Goal: Task Accomplishment & Management: Manage account settings

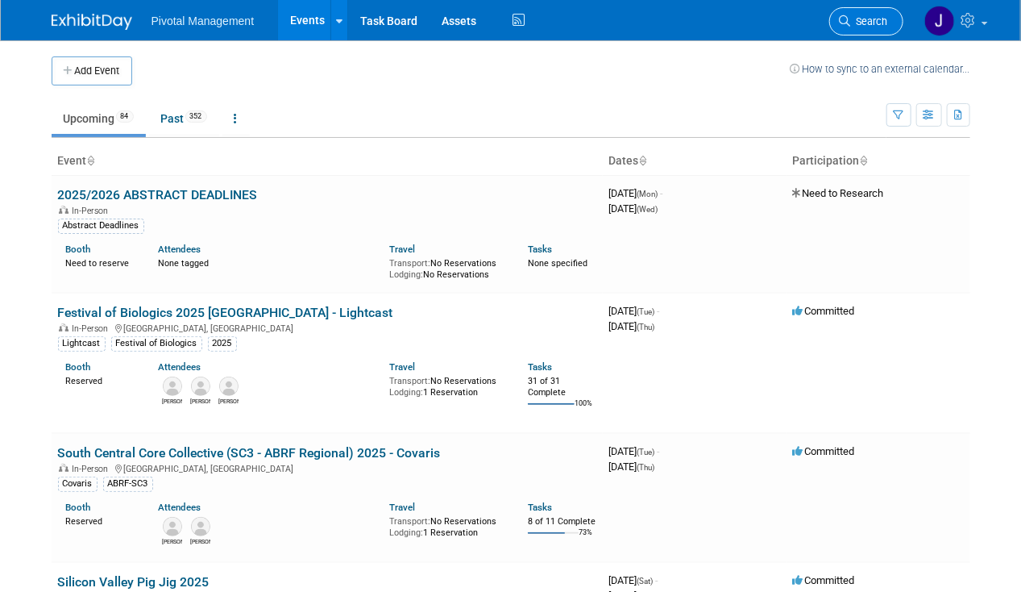
click at [871, 15] on link "Search" at bounding box center [867, 21] width 74 height 28
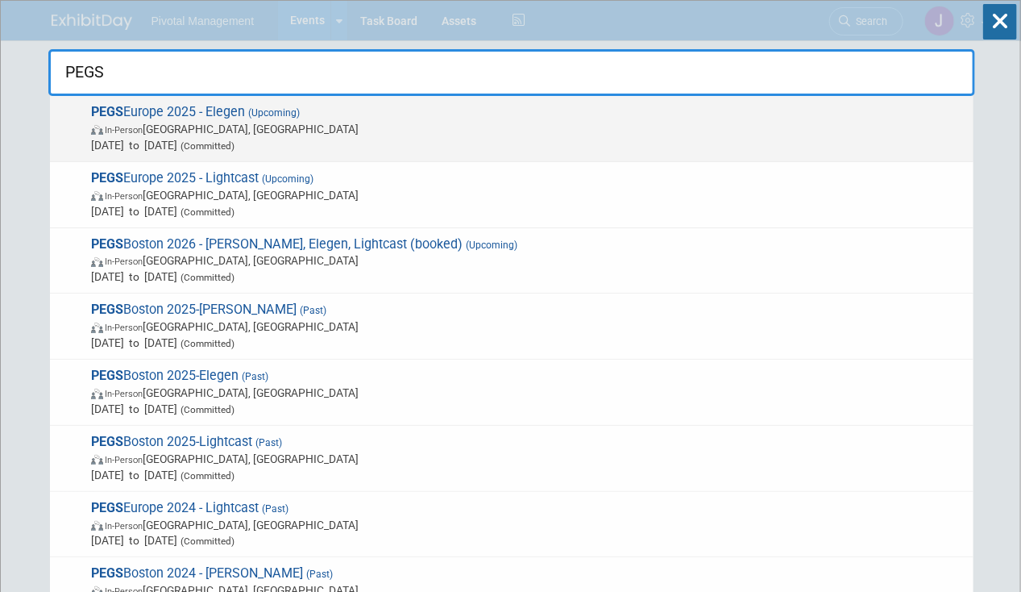
type input "PEGS"
click at [367, 110] on span "PEGS Europe 2025 - Elegen (Upcoming) In-Person [GEOGRAPHIC_DATA], [GEOGRAPHIC_D…" at bounding box center [526, 128] width 880 height 49
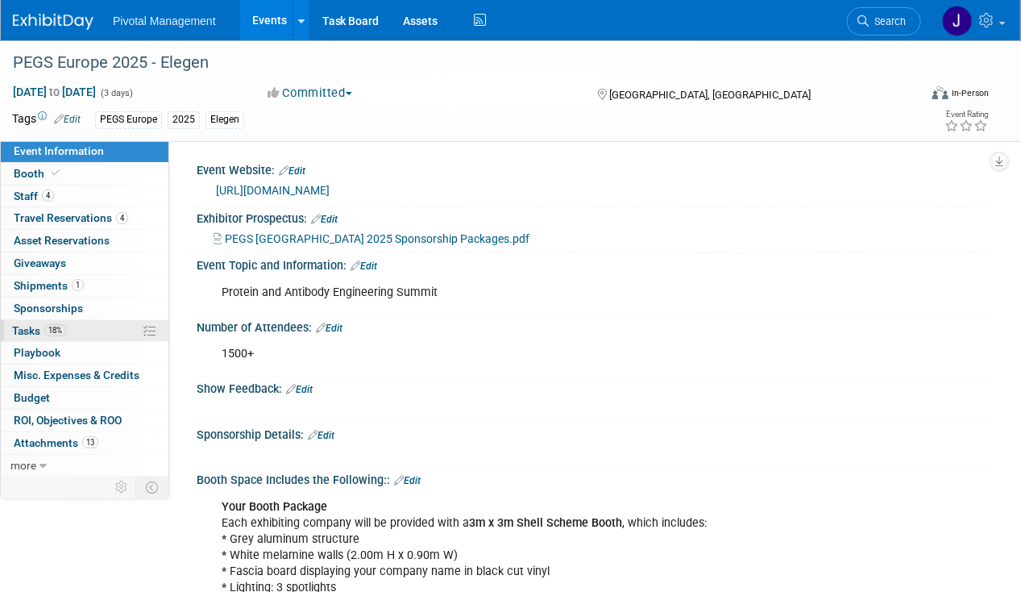
click at [91, 335] on link "18% Tasks 18%" at bounding box center [85, 331] width 168 height 22
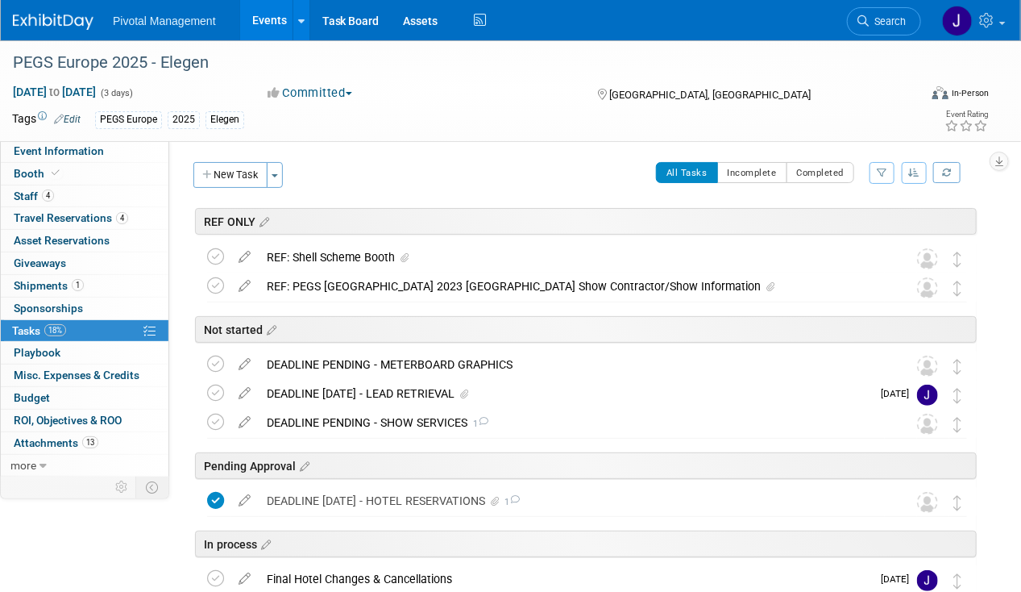
scroll to position [81, 0]
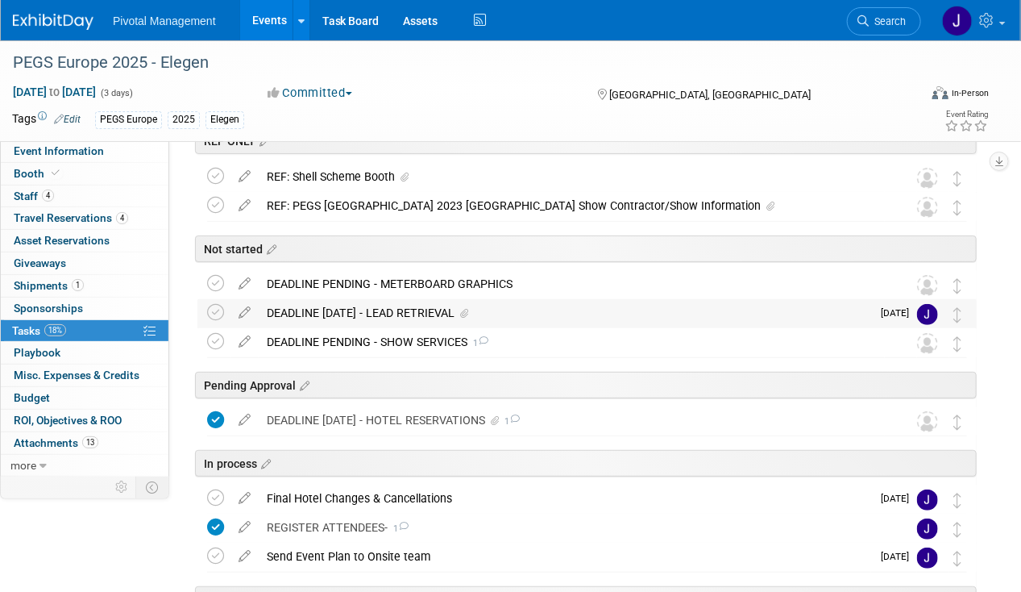
click at [377, 313] on div "DEADLINE OCT 13 - LEAD RETRIEVAL" at bounding box center [565, 312] width 613 height 27
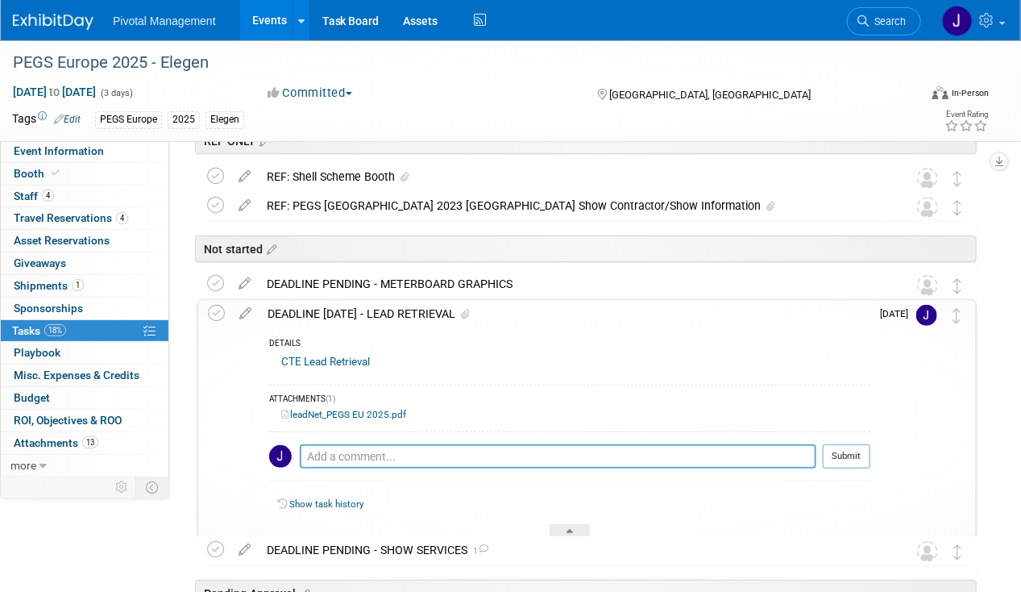
click at [305, 306] on div "DEADLINE OCT 13 - LEAD RETRIEVAL" at bounding box center [565, 313] width 611 height 27
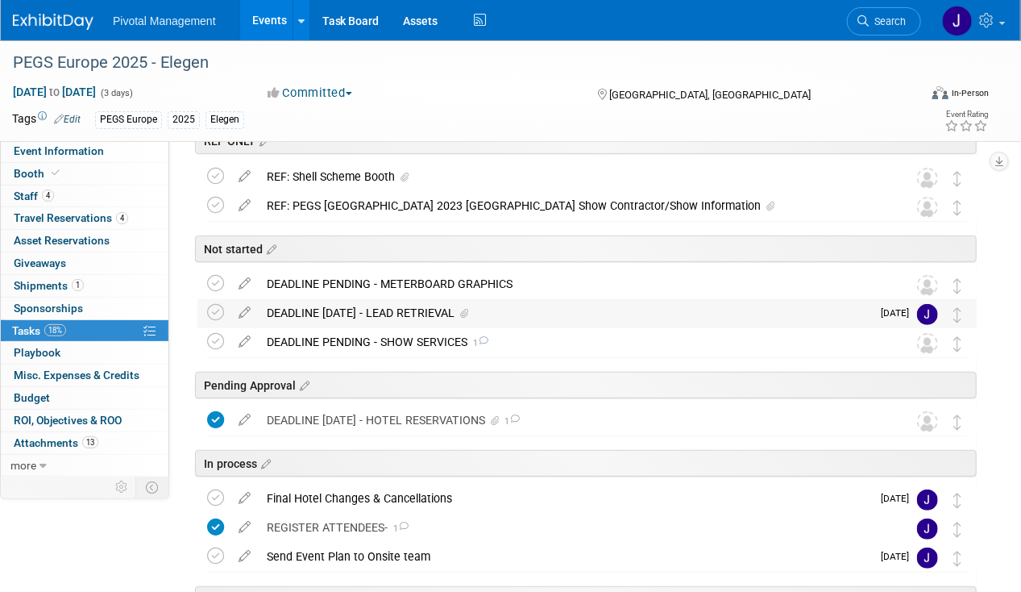
click at [308, 306] on div "DEADLINE OCT 13 - LEAD RETRIEVAL" at bounding box center [565, 312] width 613 height 27
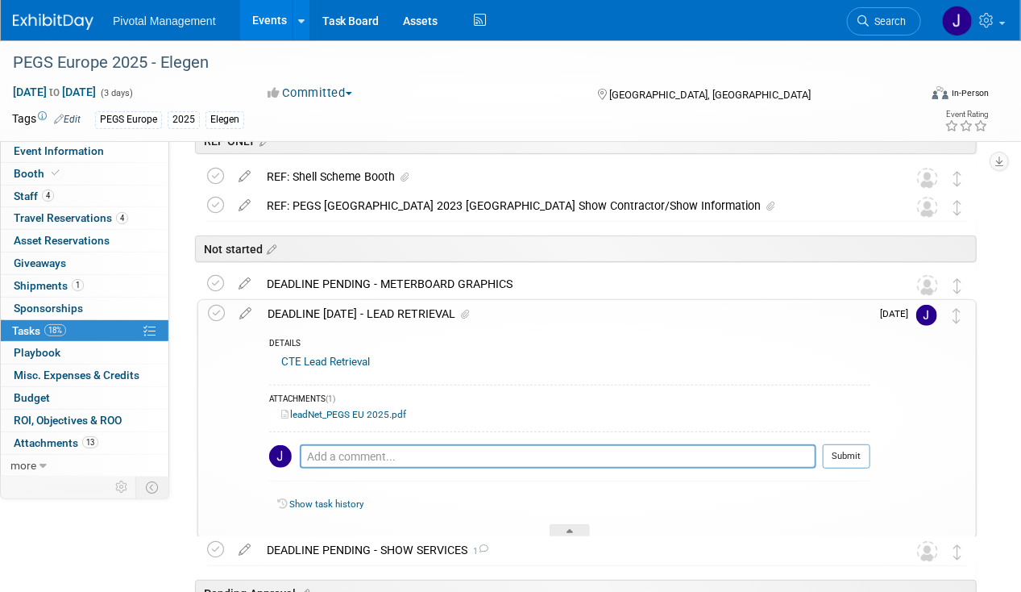
click at [252, 310] on icon at bounding box center [245, 310] width 28 height 20
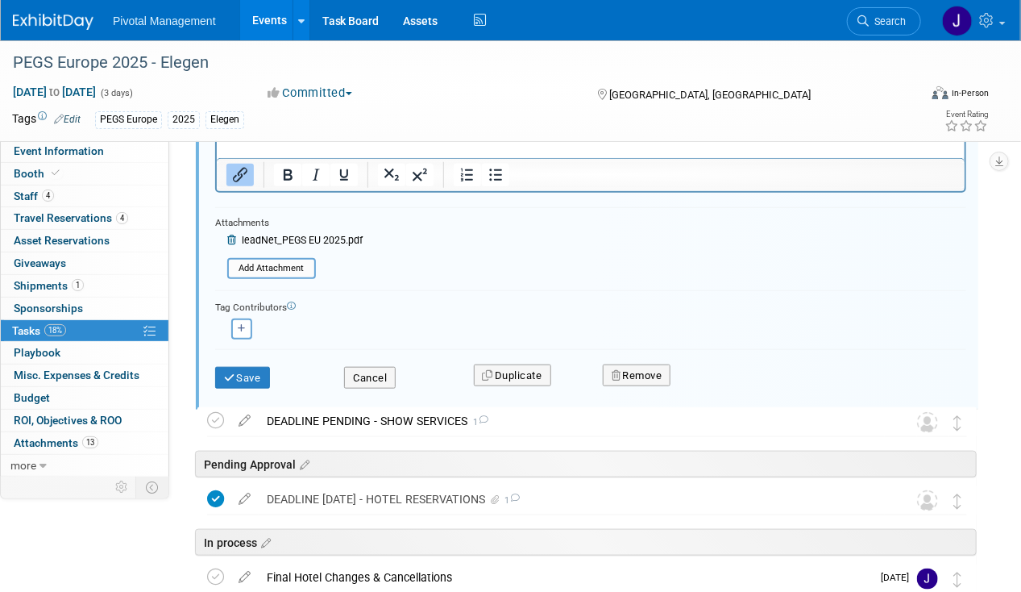
scroll to position [304, 0]
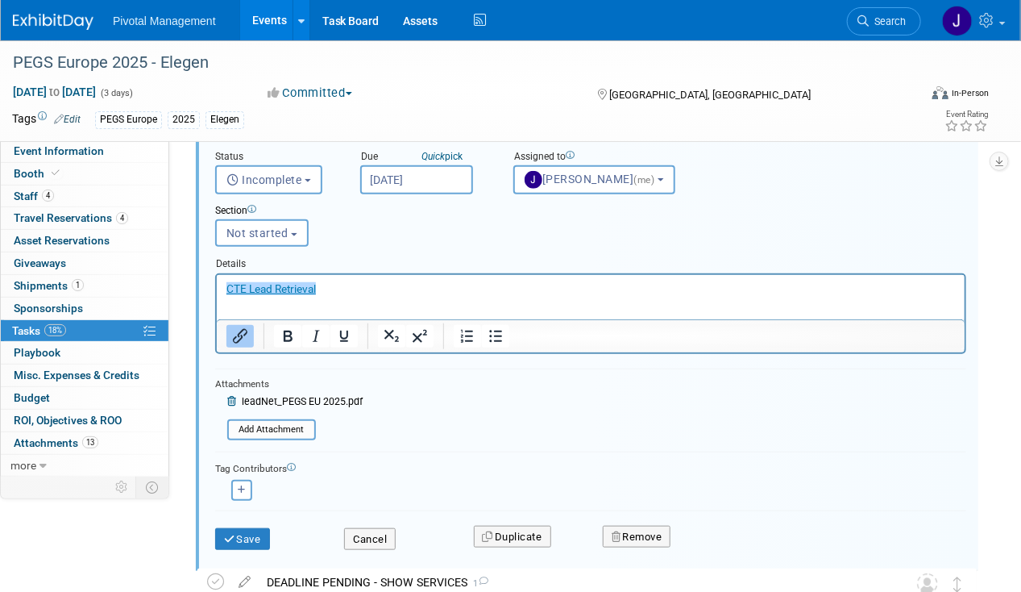
click at [264, 159] on div "Status" at bounding box center [275, 157] width 121 height 15
click at [265, 187] on button "Incomplete" at bounding box center [268, 179] width 107 height 29
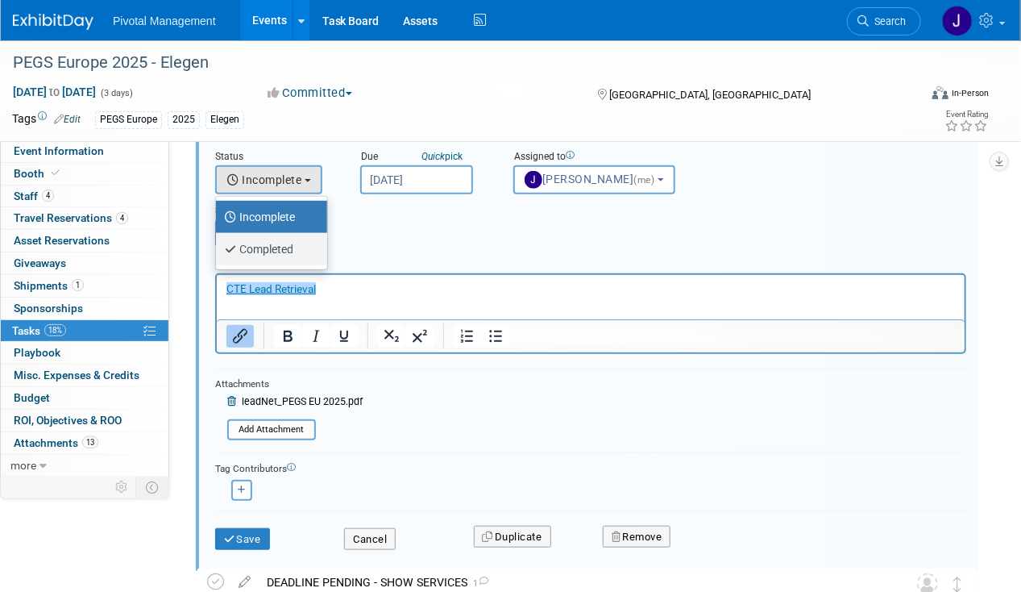
click at [275, 239] on label "Completed" at bounding box center [267, 249] width 87 height 26
click at [218, 242] on input "Completed" at bounding box center [213, 247] width 10 height 10
select select "3"
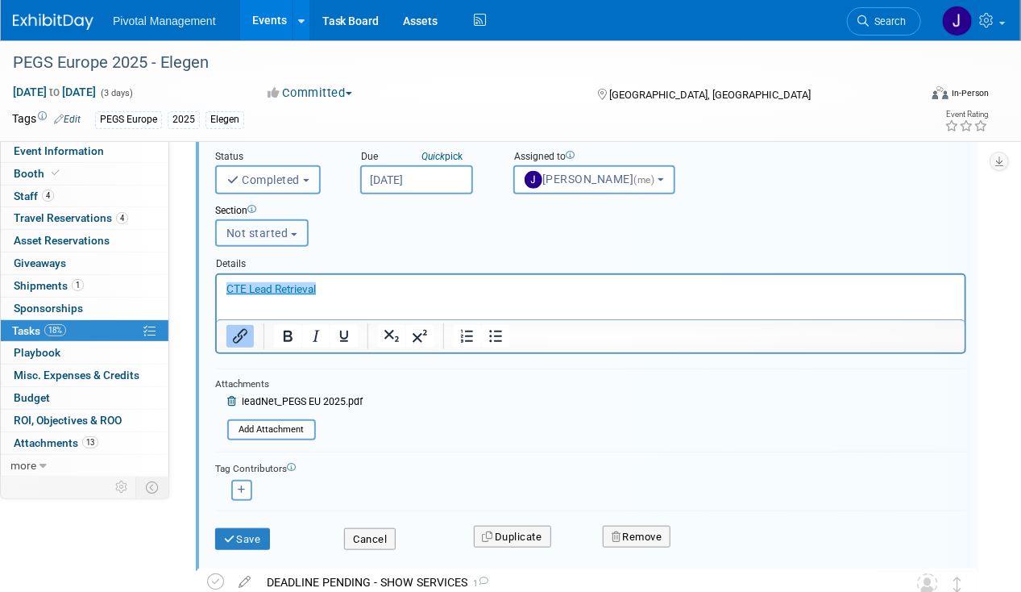
click at [265, 230] on span "Not started" at bounding box center [258, 233] width 62 height 13
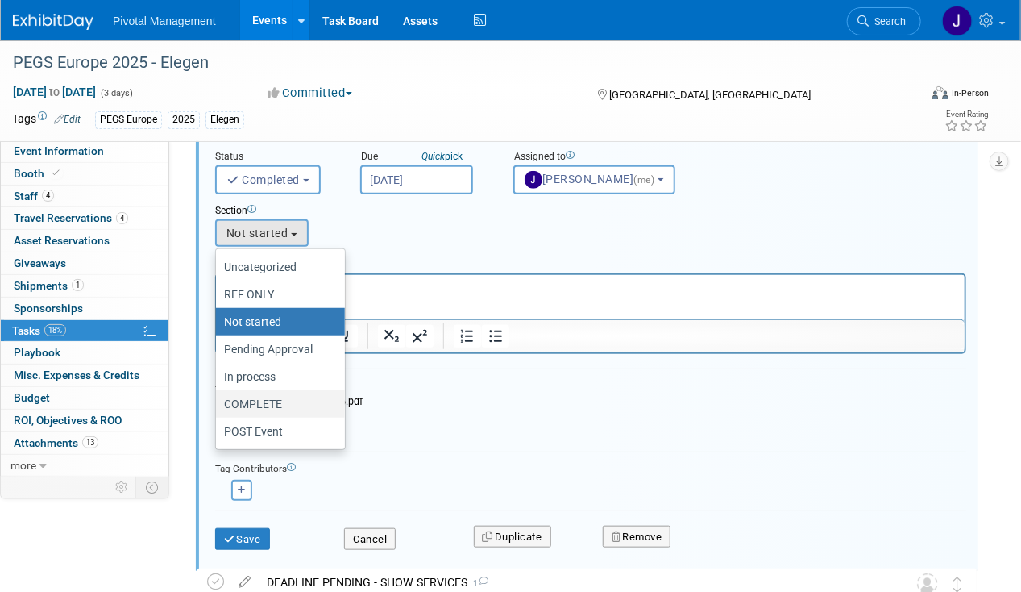
click at [265, 401] on label "COMPLETE" at bounding box center [276, 403] width 105 height 21
click at [218, 401] on input "COMPLETE" at bounding box center [213, 404] width 10 height 10
select select "11273658"
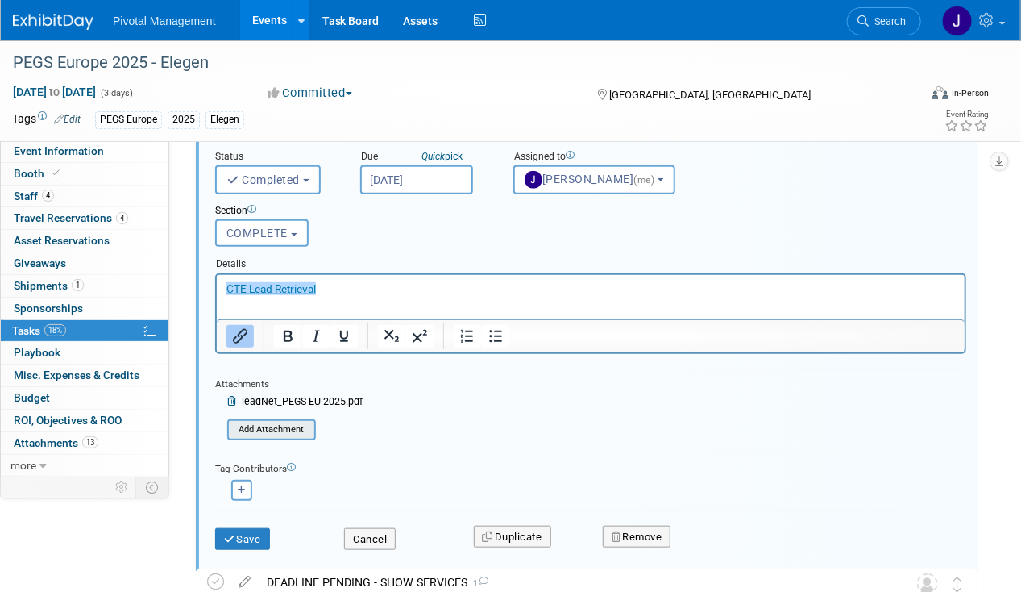
click at [265, 424] on input "file" at bounding box center [232, 430] width 164 height 18
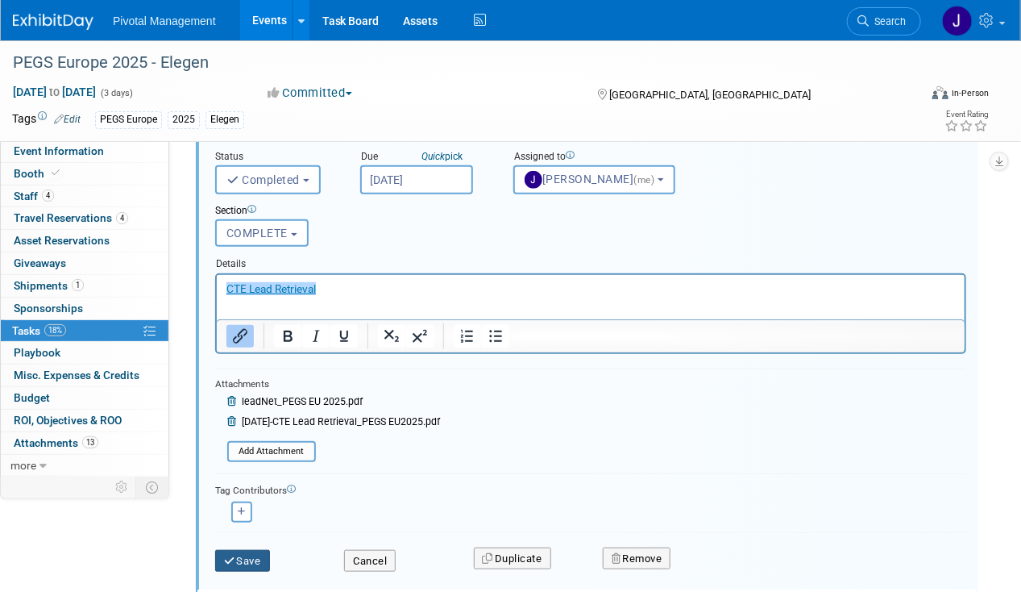
click at [235, 557] on icon "submit" at bounding box center [230, 560] width 13 height 10
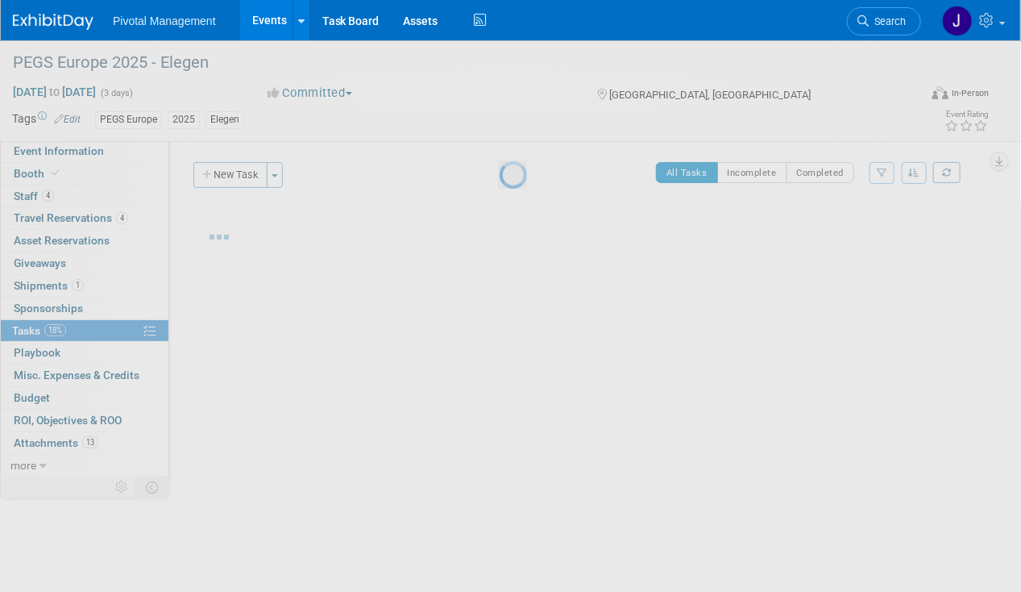
scroll to position [0, 0]
click at [85, 192] on body "Pivotal Management Events Add Event Bulk Upload Events Shareable Event Boards R…" at bounding box center [510, 296] width 1021 height 592
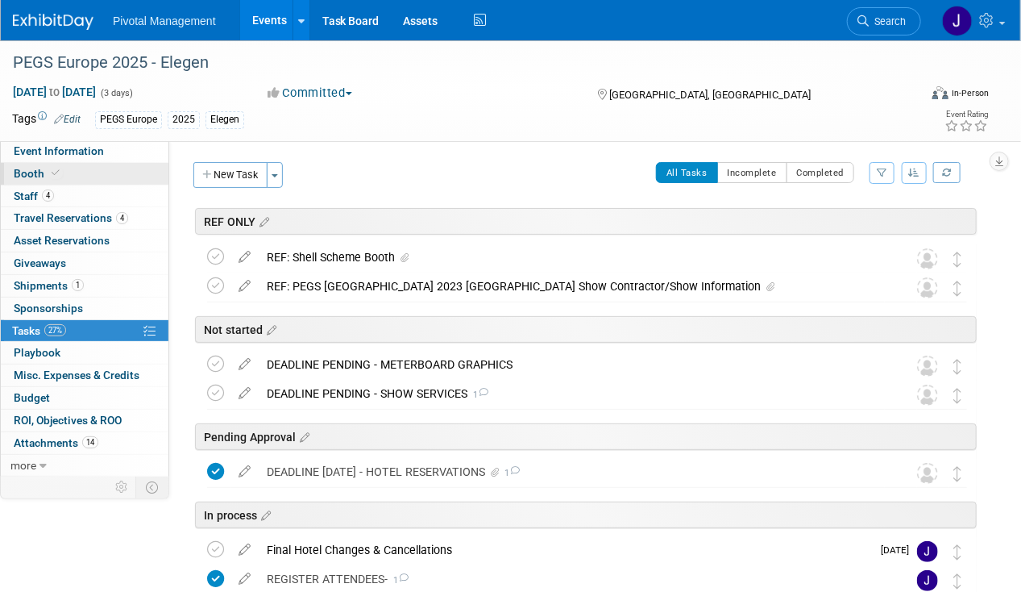
click at [71, 168] on link "Booth" at bounding box center [85, 174] width 168 height 22
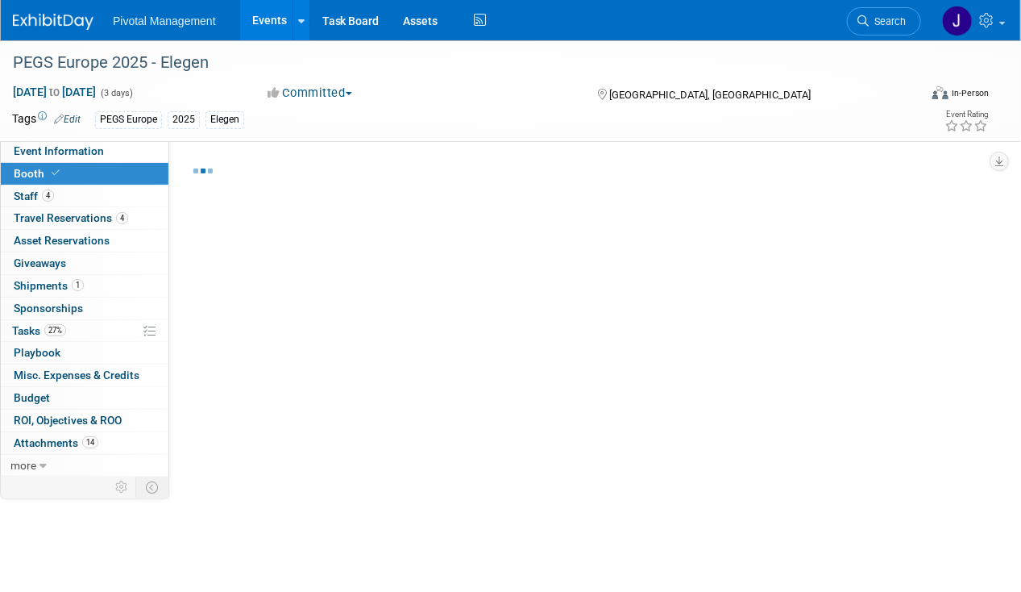
select select "Yes"
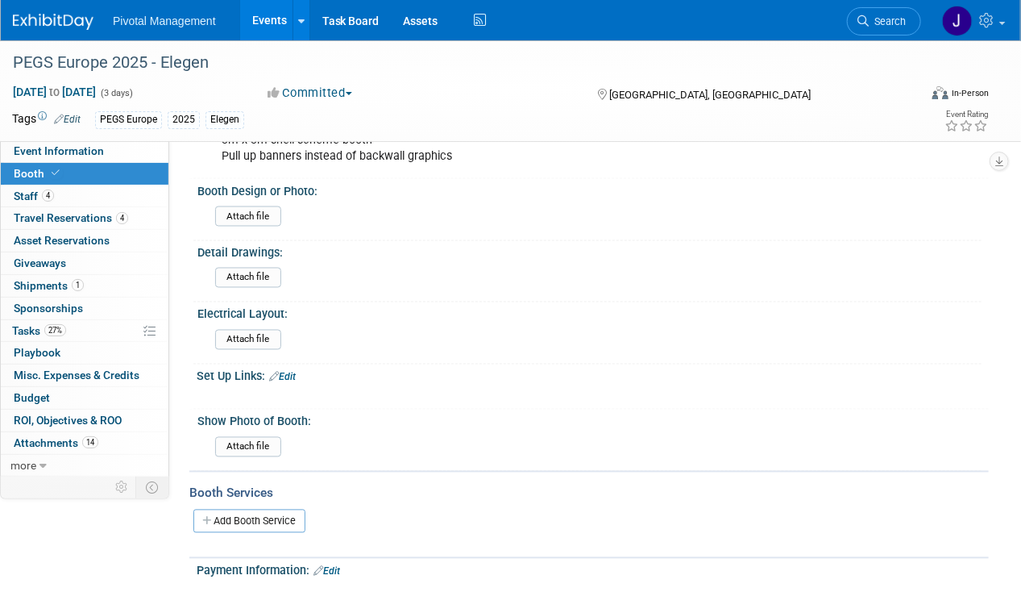
scroll to position [1129, 0]
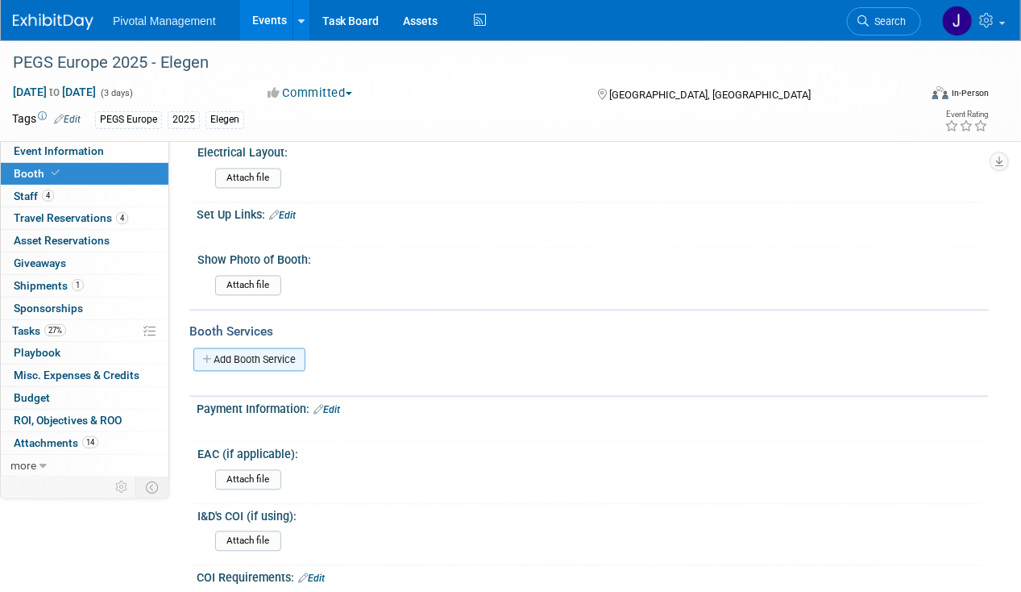
click at [278, 348] on link "Add Booth Service" at bounding box center [249, 359] width 112 height 23
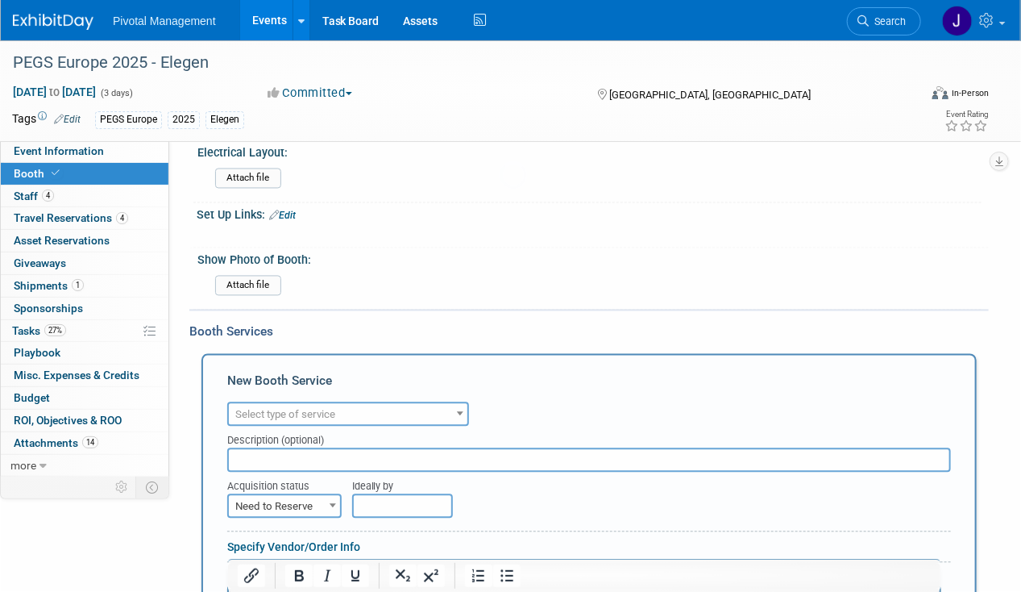
scroll to position [0, 0]
click at [303, 426] on div "Description (optional)" at bounding box center [589, 437] width 724 height 22
click at [306, 409] on span "Select type of service" at bounding box center [285, 415] width 100 height 12
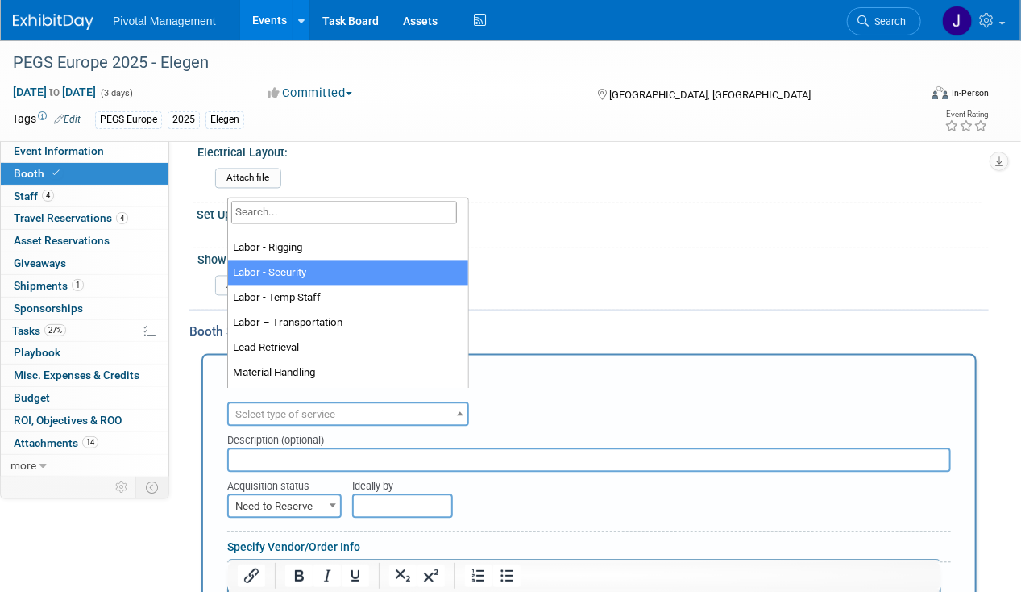
scroll to position [322, 0]
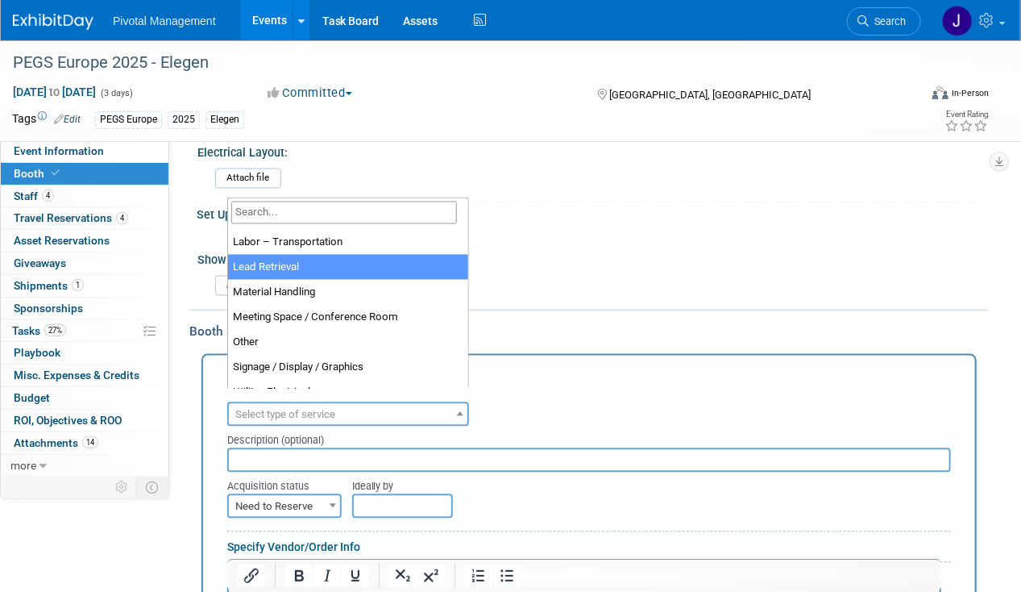
select select "7"
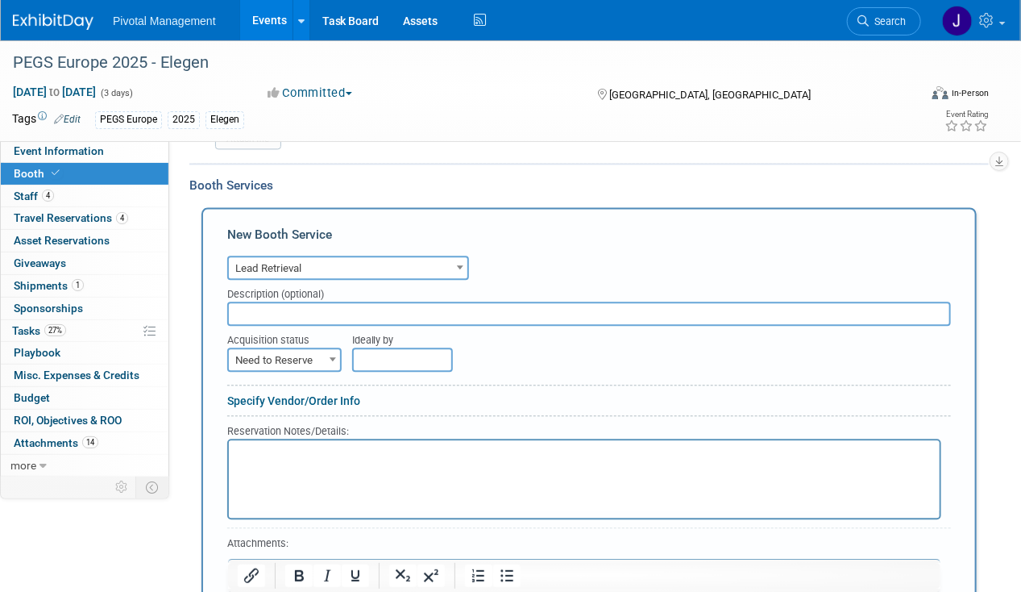
scroll to position [1370, 0]
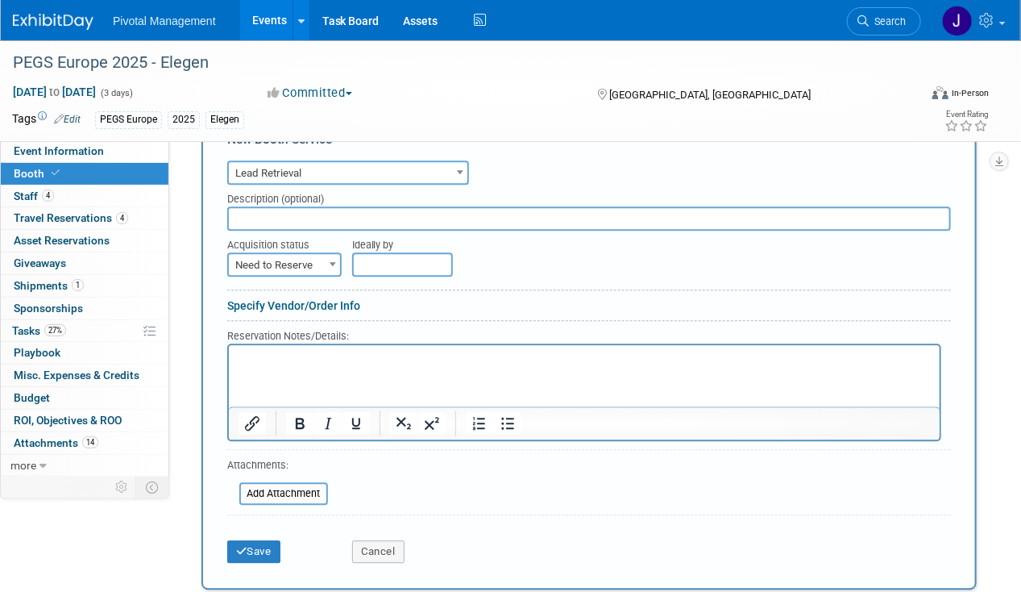
click at [294, 235] on div "Acquisition status" at bounding box center [277, 242] width 101 height 22
click at [291, 254] on span "Need to Reserve" at bounding box center [284, 265] width 111 height 23
select select "2"
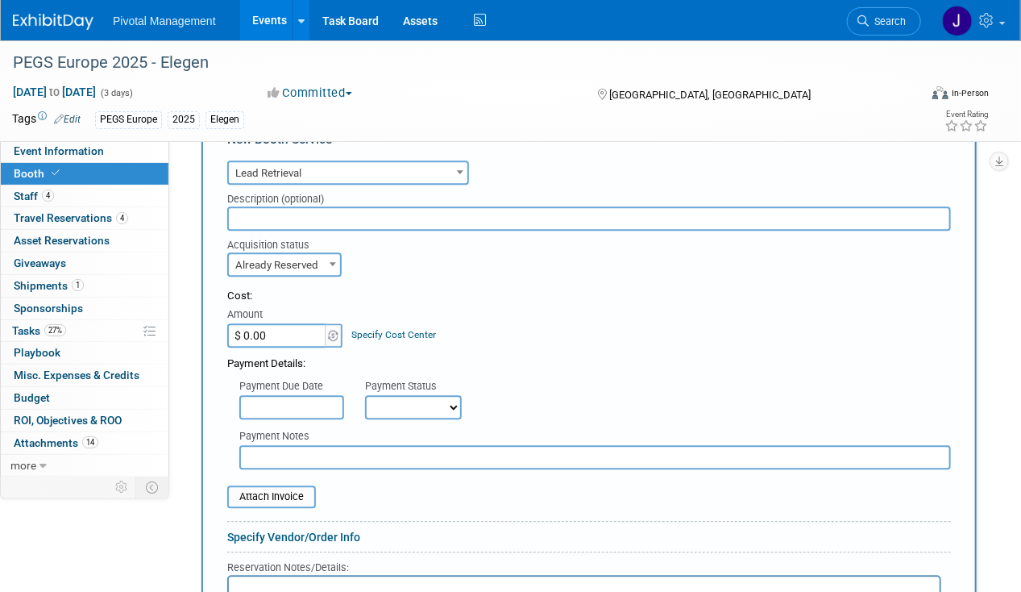
click at [260, 323] on input "$ 0.00" at bounding box center [277, 335] width 101 height 24
click at [250, 398] on input "text" at bounding box center [291, 407] width 105 height 24
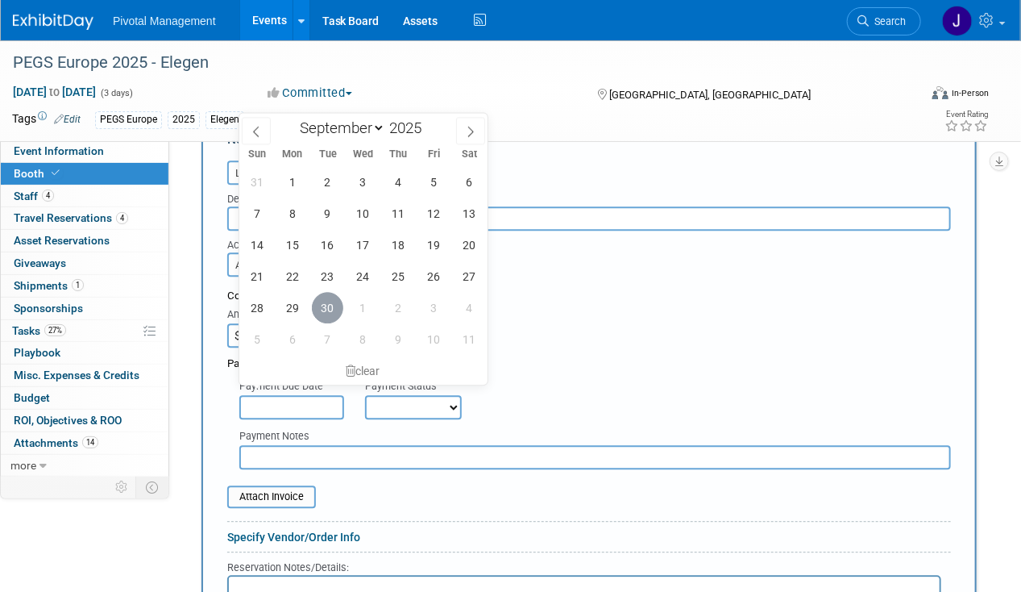
click at [316, 308] on span "30" at bounding box center [327, 307] width 31 height 31
type input "Sep 30, 2025"
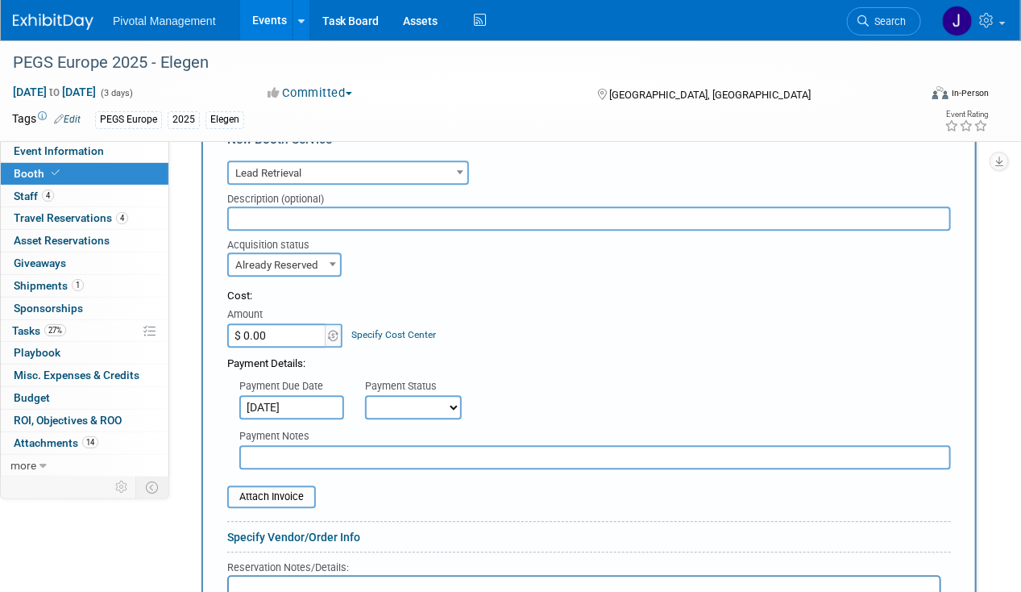
click at [399, 398] on select "Not Paid Yet Partially Paid Paid in Full" at bounding box center [413, 407] width 97 height 24
select select "1"
click at [365, 395] on select "Not Paid Yet Partially Paid Paid in Full" at bounding box center [413, 407] width 97 height 24
click at [268, 323] on input "$ 0.00" at bounding box center [277, 335] width 101 height 24
type input "$ 350.00"
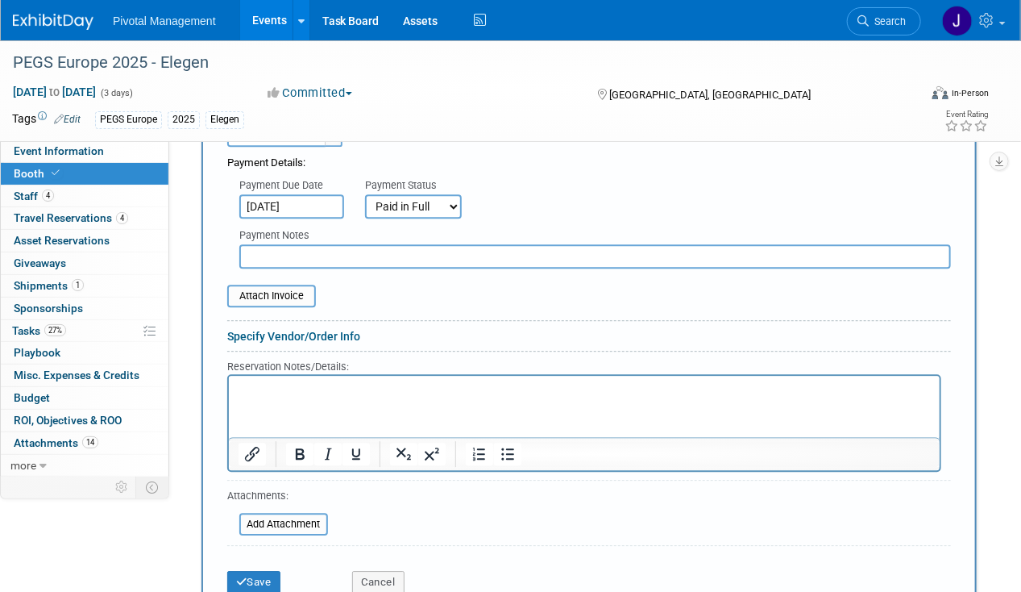
scroll to position [1612, 0]
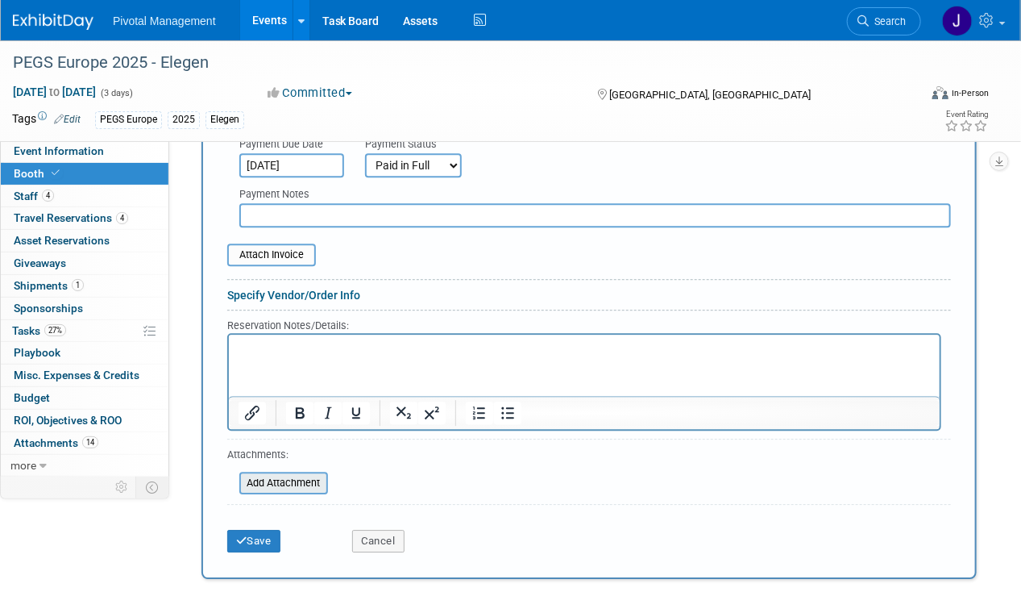
click at [304, 473] on input "file" at bounding box center [231, 482] width 192 height 19
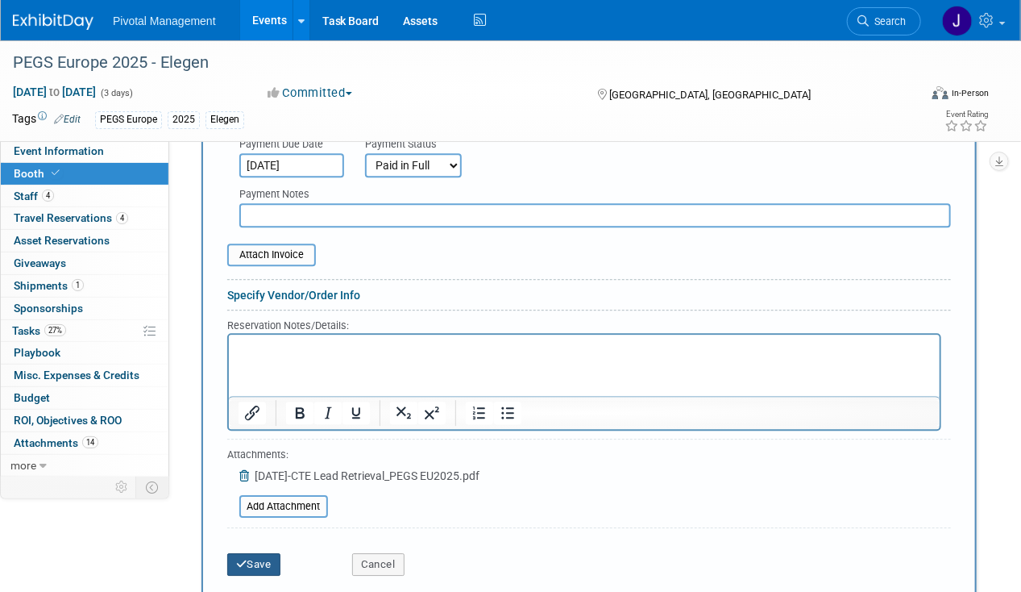
click at [268, 553] on button "Save" at bounding box center [253, 564] width 53 height 23
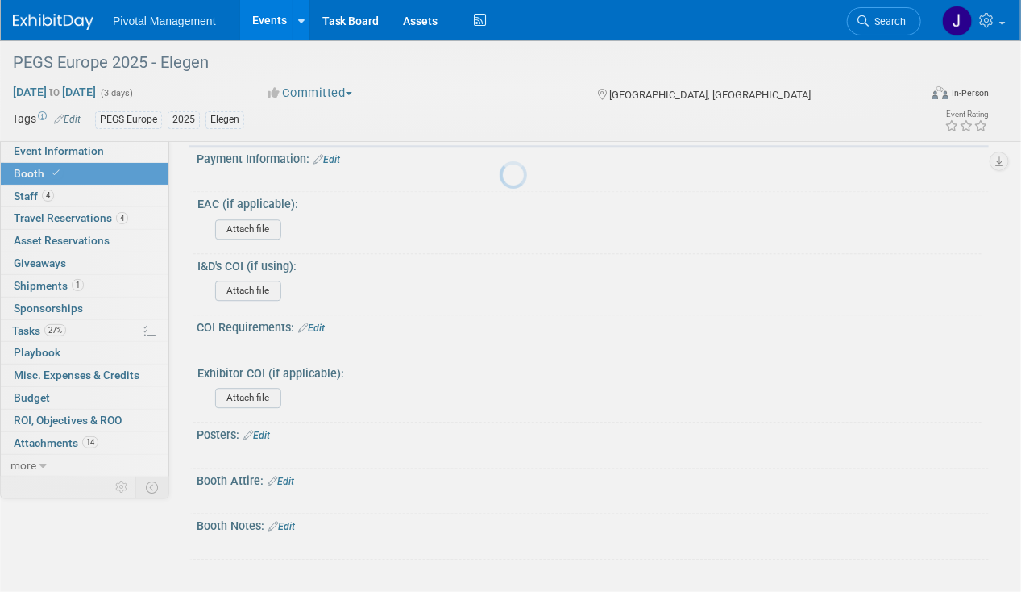
scroll to position [1327, 0]
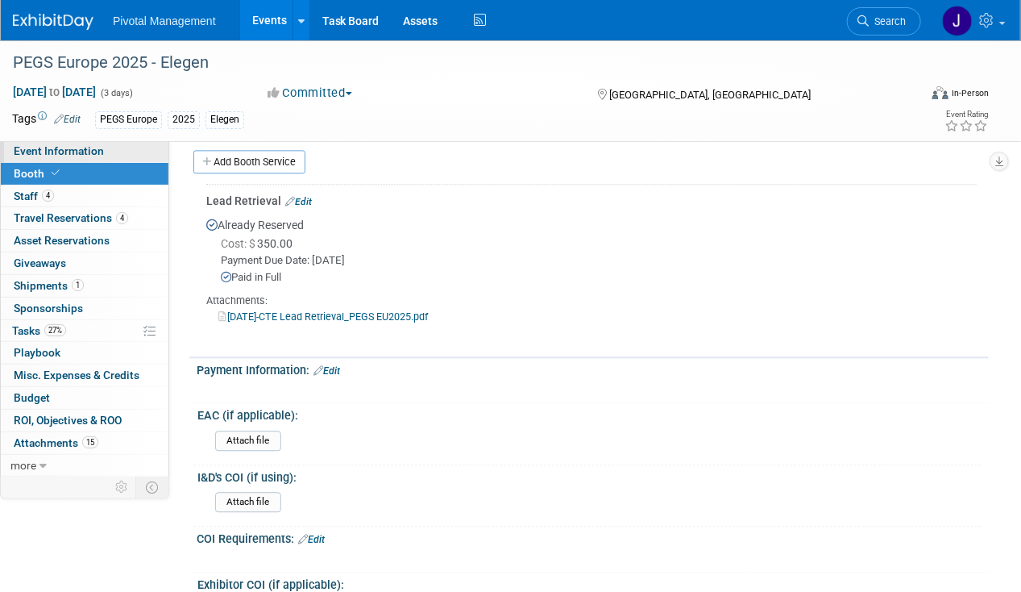
click at [87, 152] on span "Event Information" at bounding box center [59, 150] width 90 height 13
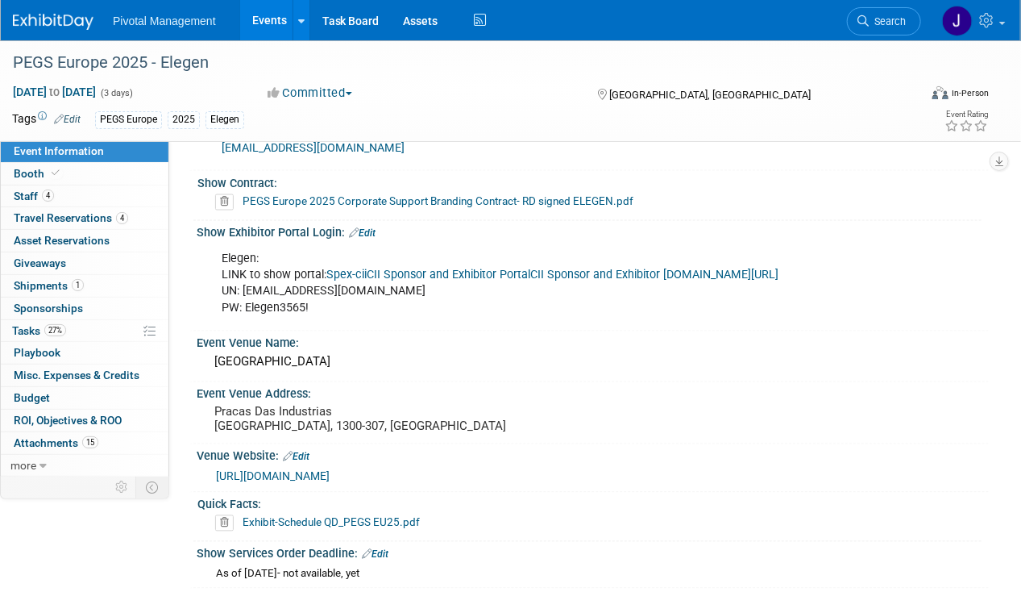
scroll to position [1048, 0]
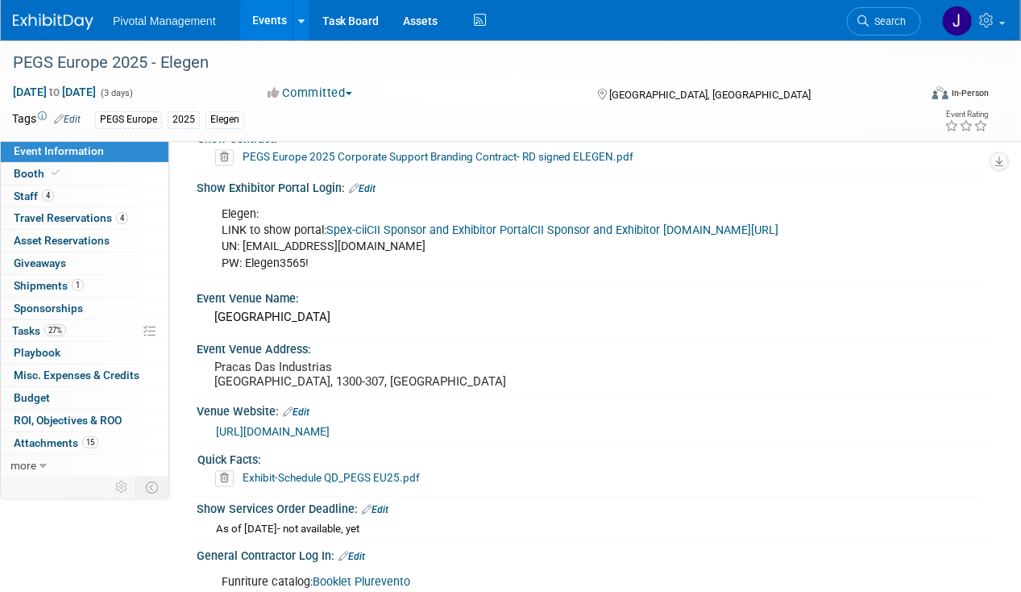
click at [530, 232] on link "CII Sponsor and Exhibitor Portalspex-cii.com/#/home/event/PGE250900/3947a5df-11…" at bounding box center [654, 231] width 248 height 14
click at [48, 163] on link "Booth" at bounding box center [85, 174] width 168 height 22
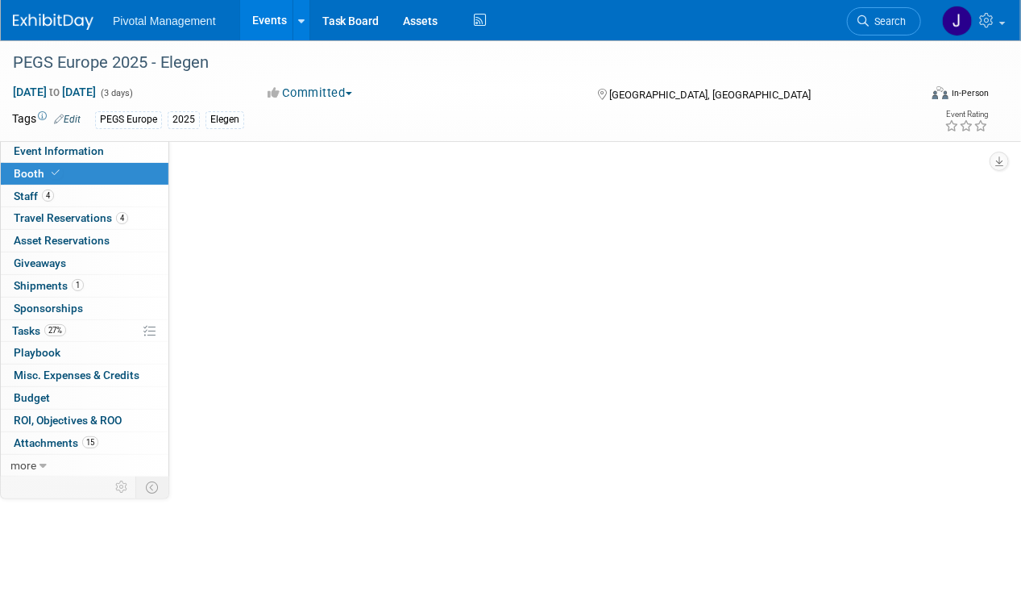
scroll to position [0, 0]
select select "Yes"
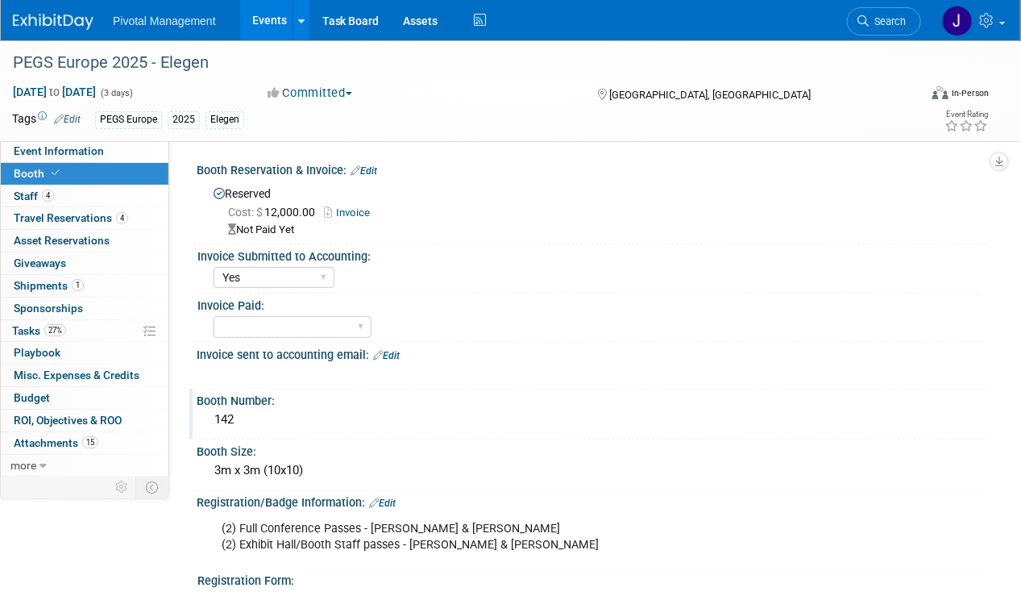
click at [233, 413] on div "142" at bounding box center [593, 419] width 768 height 25
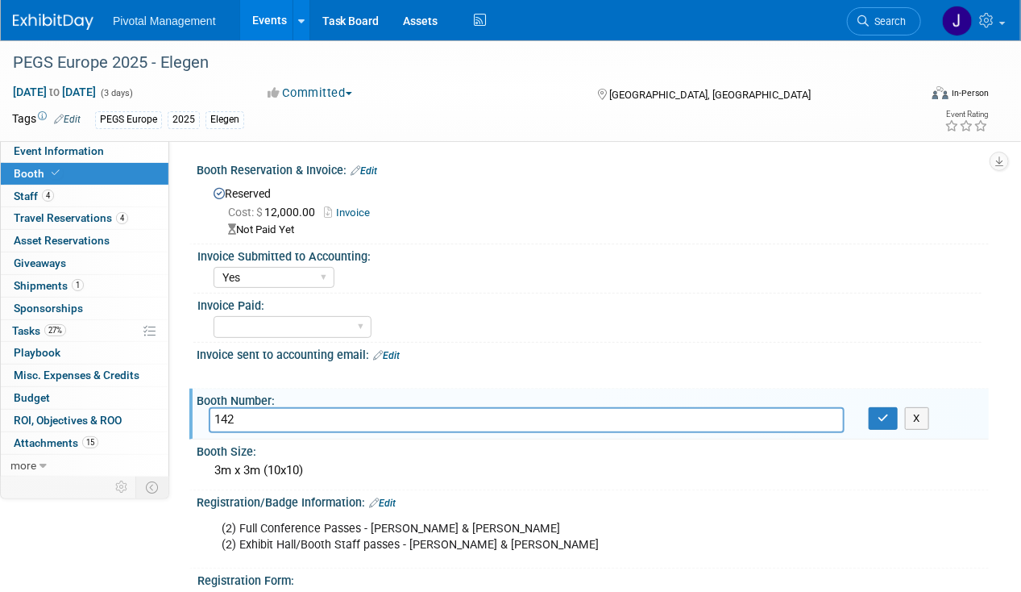
drag, startPoint x: 236, startPoint y: 410, endPoint x: 189, endPoint y: 420, distance: 47.9
click at [189, 420] on div "Booth Number: 142 142 X" at bounding box center [589, 414] width 800 height 51
